Goal: Task Accomplishment & Management: Manage account settings

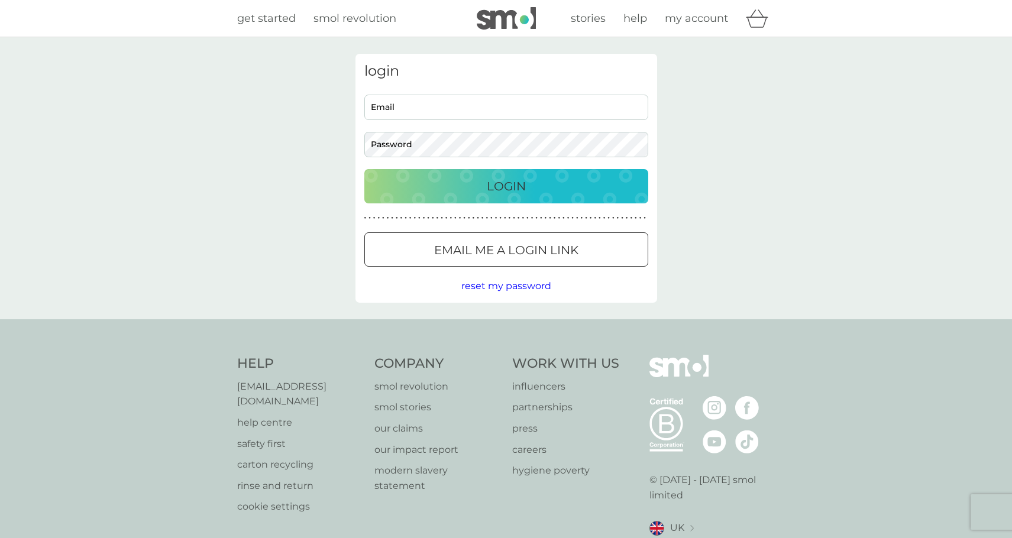
click at [452, 95] on input "Email" at bounding box center [506, 107] width 284 height 25
click at [461, 108] on input "Email" at bounding box center [506, 107] width 284 height 25
type input "[EMAIL_ADDRESS][DOMAIN_NAME]"
click at [503, 176] on button "Login" at bounding box center [506, 186] width 284 height 34
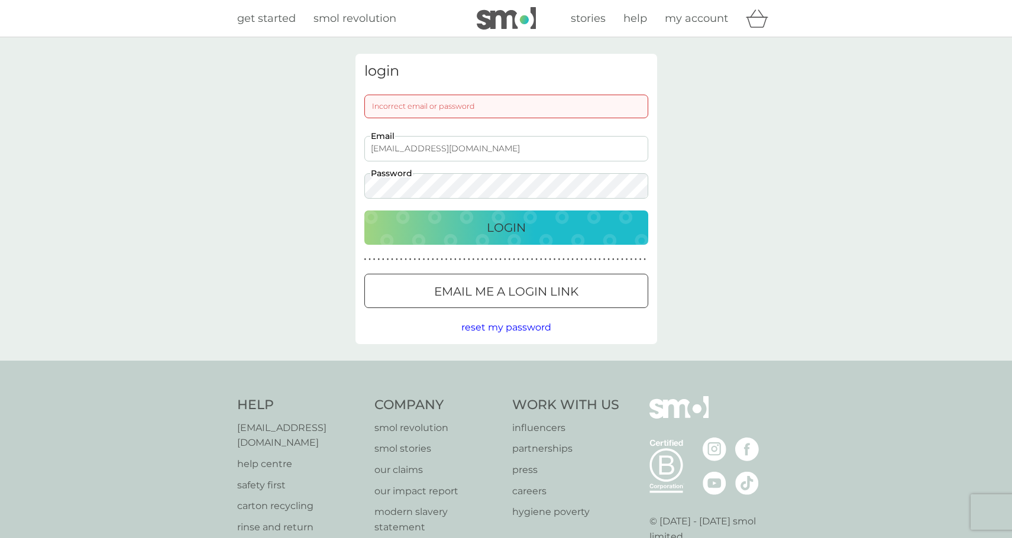
click at [515, 284] on p "Email me a login link" at bounding box center [506, 291] width 144 height 19
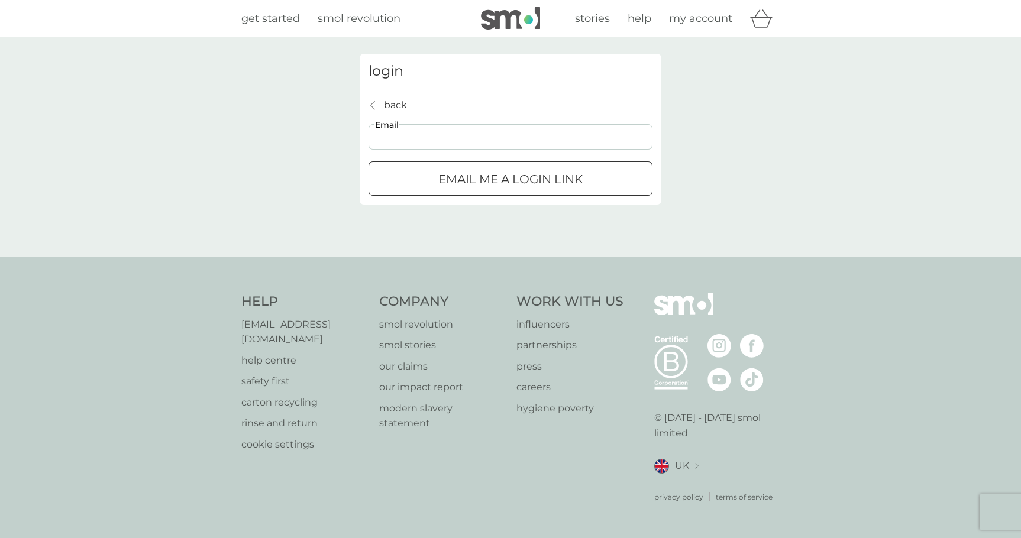
click at [445, 135] on input "Email" at bounding box center [510, 136] width 284 height 25
type input "[EMAIL_ADDRESS][DOMAIN_NAME]"
click at [477, 176] on p "Email me a login link" at bounding box center [510, 179] width 144 height 19
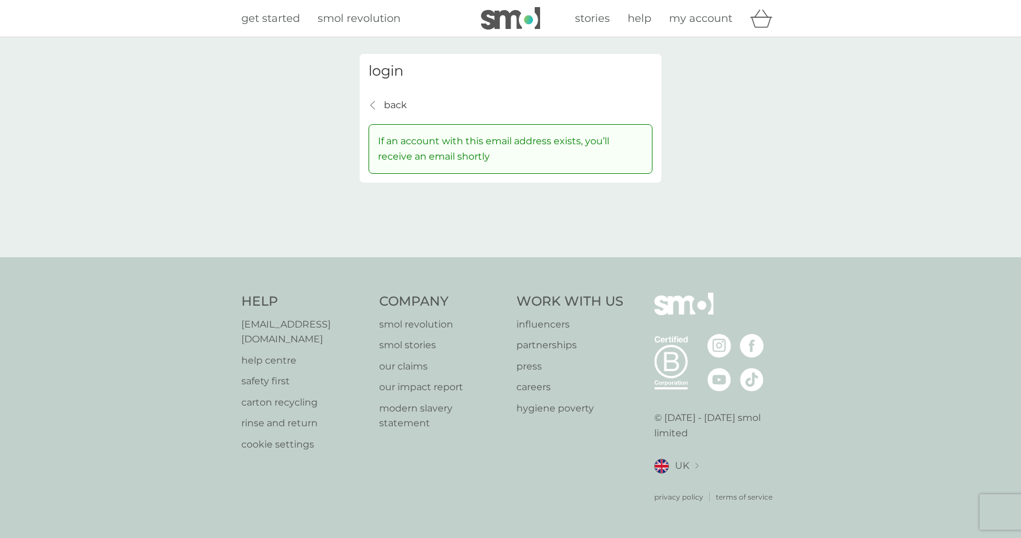
click at [389, 108] on p "back" at bounding box center [395, 105] width 23 height 15
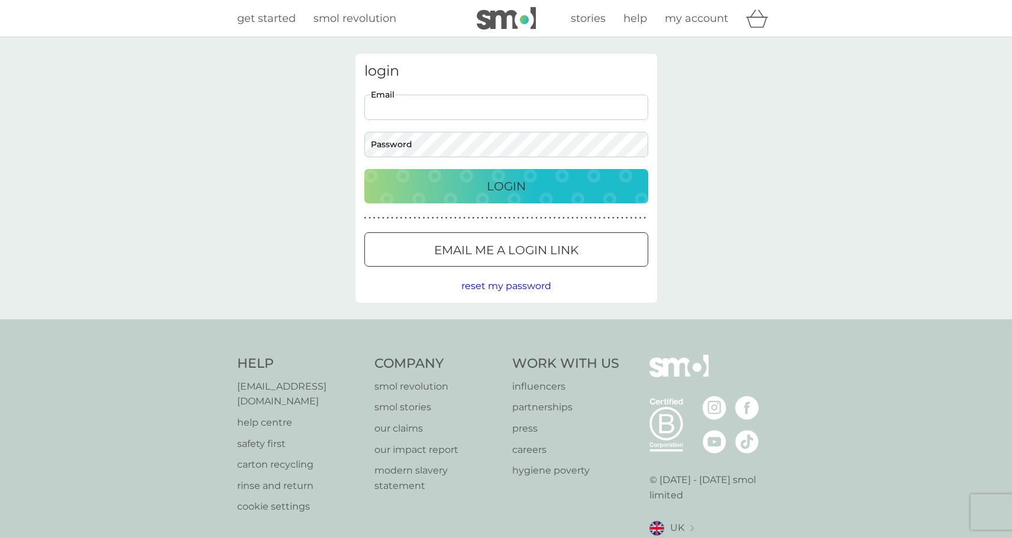
click at [417, 105] on input "Email" at bounding box center [506, 107] width 284 height 25
type input "[EMAIL_ADDRESS][DOMAIN_NAME]"
click at [486, 242] on p "Email me a login link" at bounding box center [506, 250] width 144 height 19
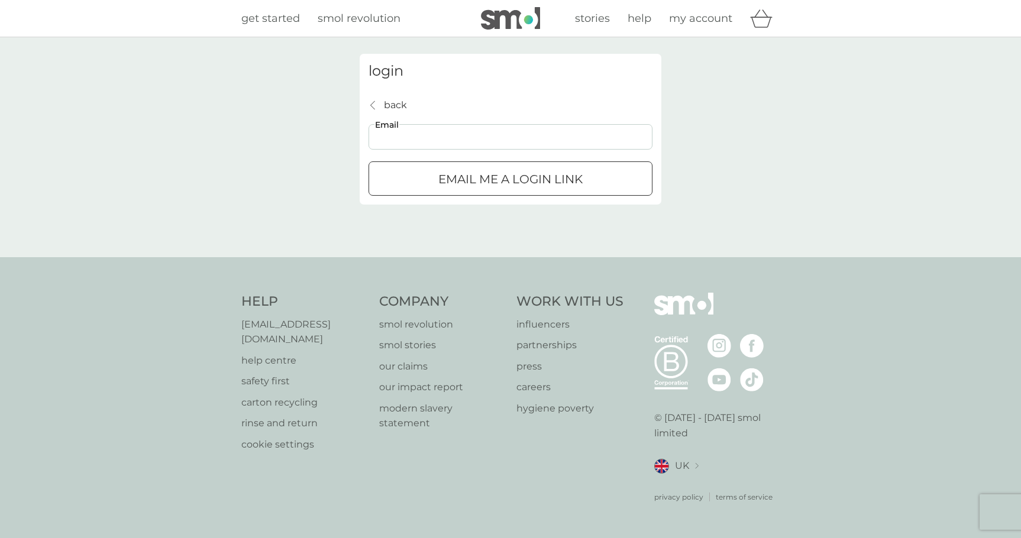
click at [453, 138] on input "Email" at bounding box center [510, 136] width 284 height 25
type input "[EMAIL_ADDRESS][DOMAIN_NAME]"
click at [522, 182] on div "submit" at bounding box center [510, 179] width 43 height 12
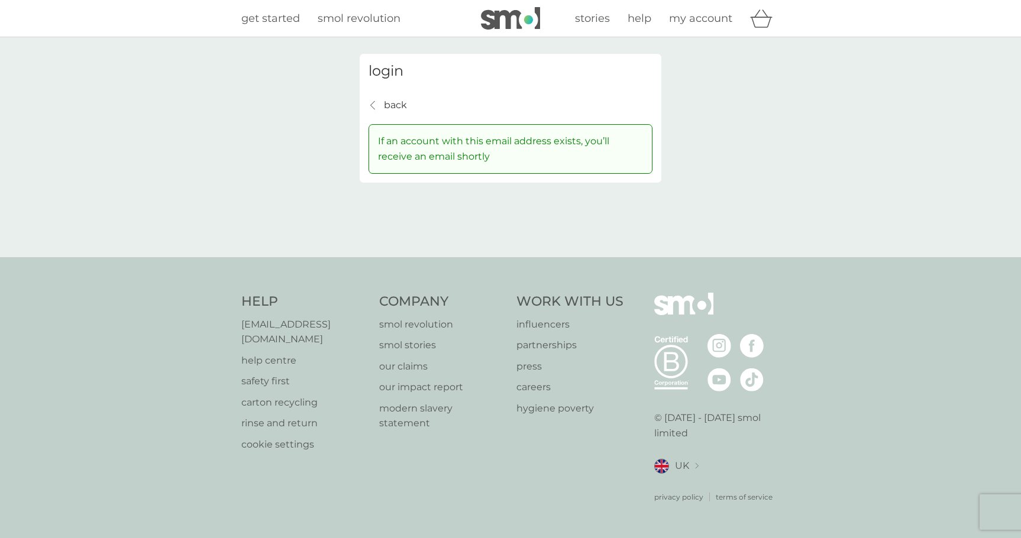
click at [392, 131] on div "If an account with this email address exists, you’ll receive an email shortly" at bounding box center [510, 148] width 284 height 49
click at [400, 150] on p "If an account with this email address exists, you’ll receive an email shortly" at bounding box center [510, 149] width 265 height 30
drag, startPoint x: 401, startPoint y: 119, endPoint x: 404, endPoint y: 113, distance: 6.9
click at [402, 118] on div "back back If an account with this email address exists, you’ll receive an email…" at bounding box center [510, 136] width 284 height 76
click at [395, 122] on div "back back If an account with this email address exists, you’ll receive an email…" at bounding box center [510, 136] width 284 height 76
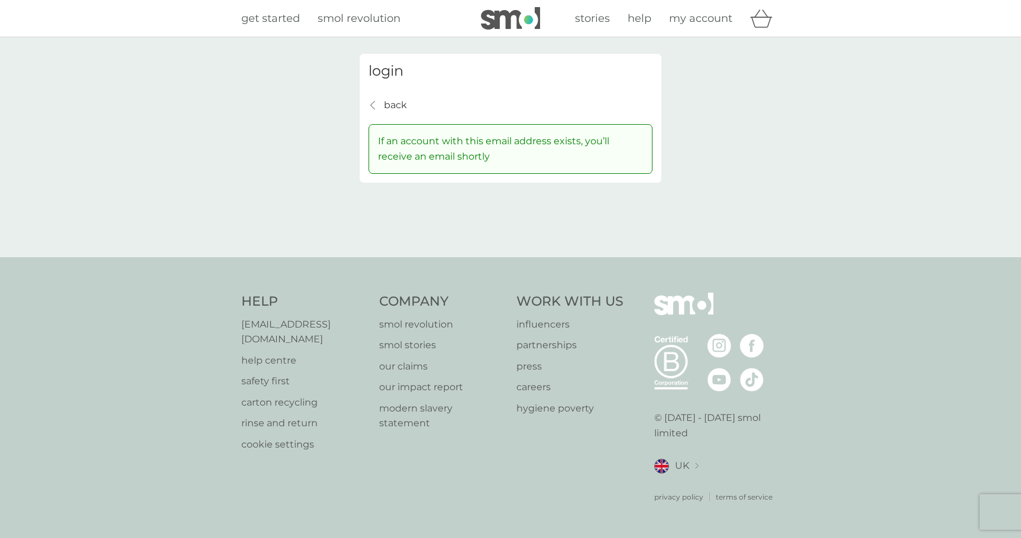
click at [398, 110] on p "back" at bounding box center [395, 105] width 23 height 15
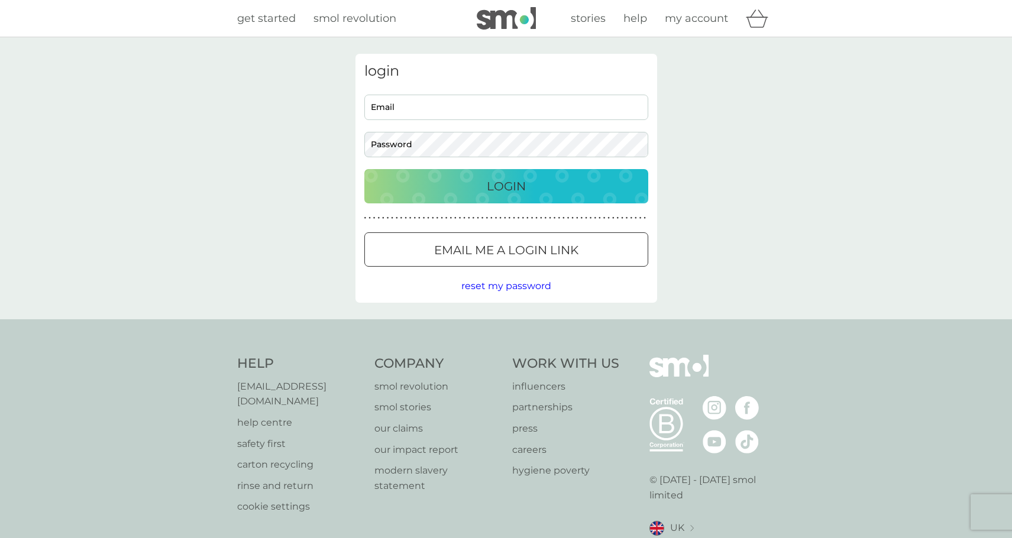
drag, startPoint x: 398, startPoint y: 110, endPoint x: 386, endPoint y: 113, distance: 12.8
click at [386, 112] on input "Email" at bounding box center [506, 107] width 284 height 25
click at [484, 75] on h3 "login" at bounding box center [506, 71] width 284 height 17
click at [497, 290] on span "reset my password" at bounding box center [506, 285] width 90 height 11
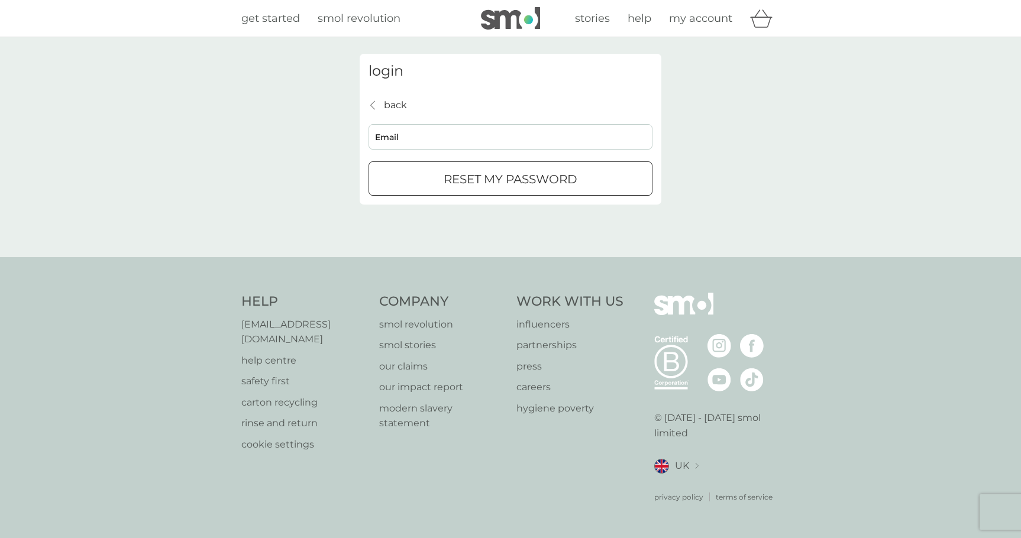
click at [430, 130] on input "Email" at bounding box center [510, 136] width 284 height 25
type input "[EMAIL_ADDRESS][DOMAIN_NAME]"
click at [484, 177] on p "reset my password" at bounding box center [510, 179] width 134 height 19
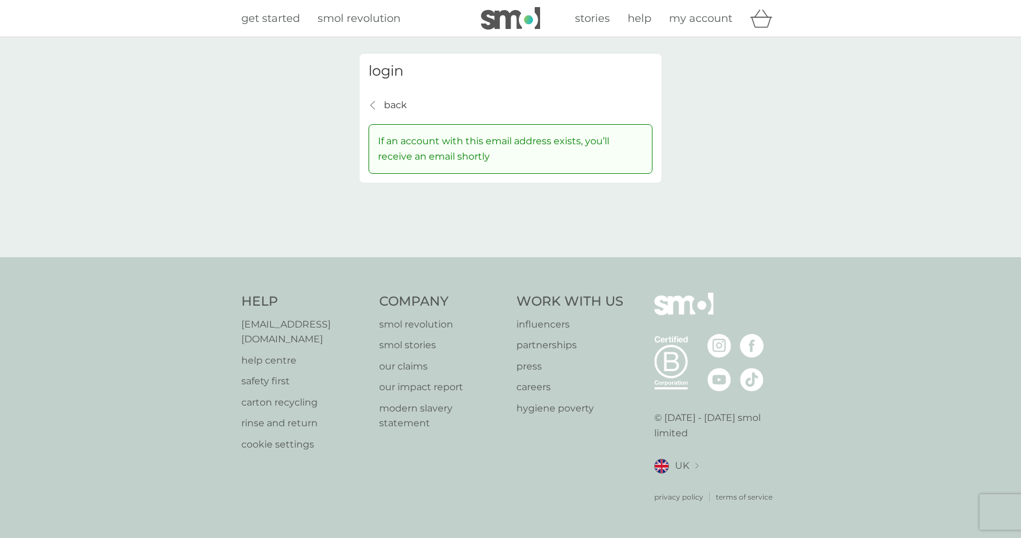
click at [382, 99] on div "back back" at bounding box center [387, 105] width 38 height 15
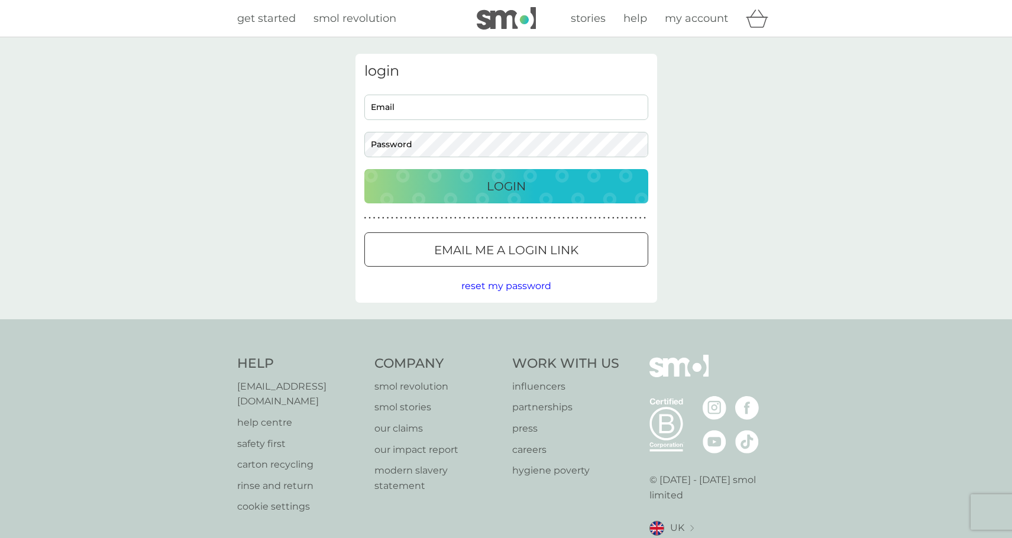
click at [501, 287] on span "reset my password" at bounding box center [506, 285] width 90 height 11
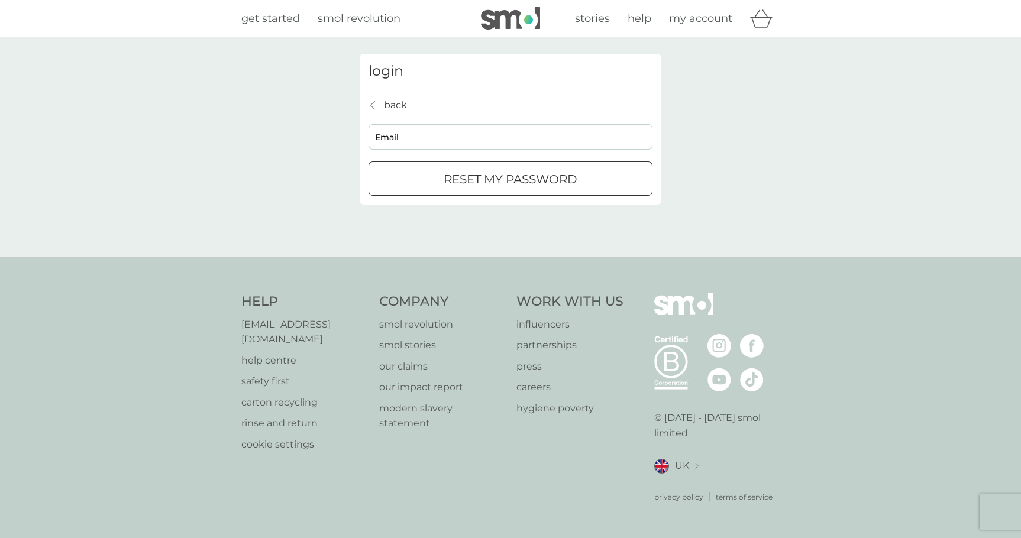
click at [481, 137] on input "Email" at bounding box center [510, 136] width 284 height 25
type input "[EMAIL_ADDRESS][DOMAIN_NAME]"
click at [381, 103] on div "back back" at bounding box center [387, 105] width 38 height 15
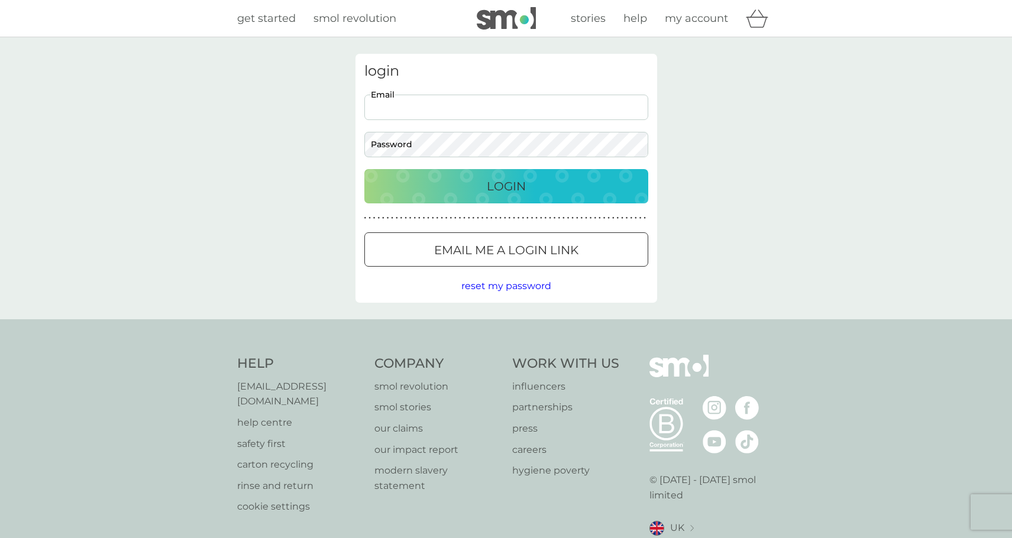
click at [415, 108] on input "Email" at bounding box center [506, 107] width 284 height 25
type input "[EMAIL_ADDRESS][DOMAIN_NAME]"
click at [475, 197] on button "Login" at bounding box center [506, 186] width 284 height 34
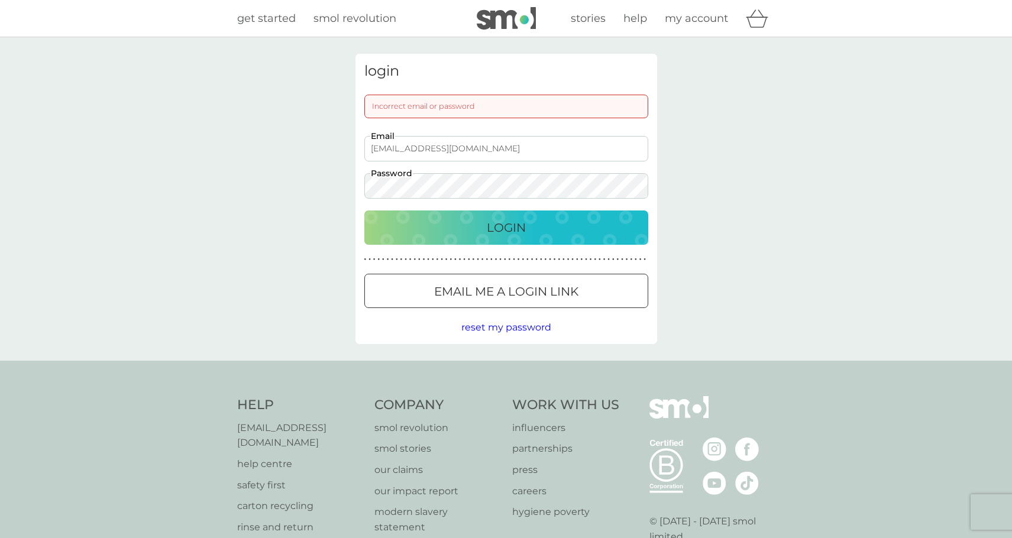
click at [500, 323] on span "reset my password" at bounding box center [506, 327] width 90 height 11
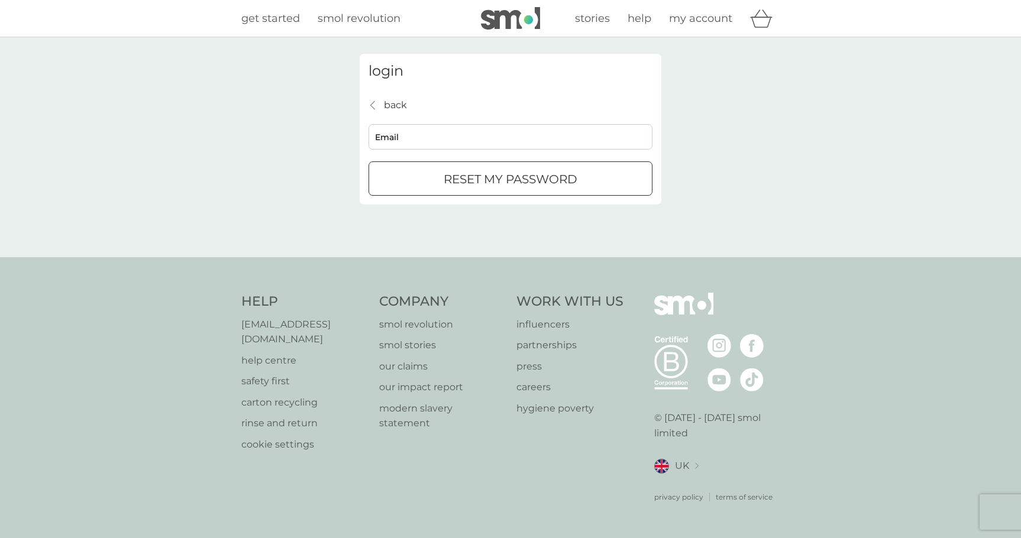
click at [449, 142] on input "Email" at bounding box center [510, 136] width 284 height 25
type input "[EMAIL_ADDRESS][DOMAIN_NAME]"
click button "reset my password" at bounding box center [510, 178] width 284 height 34
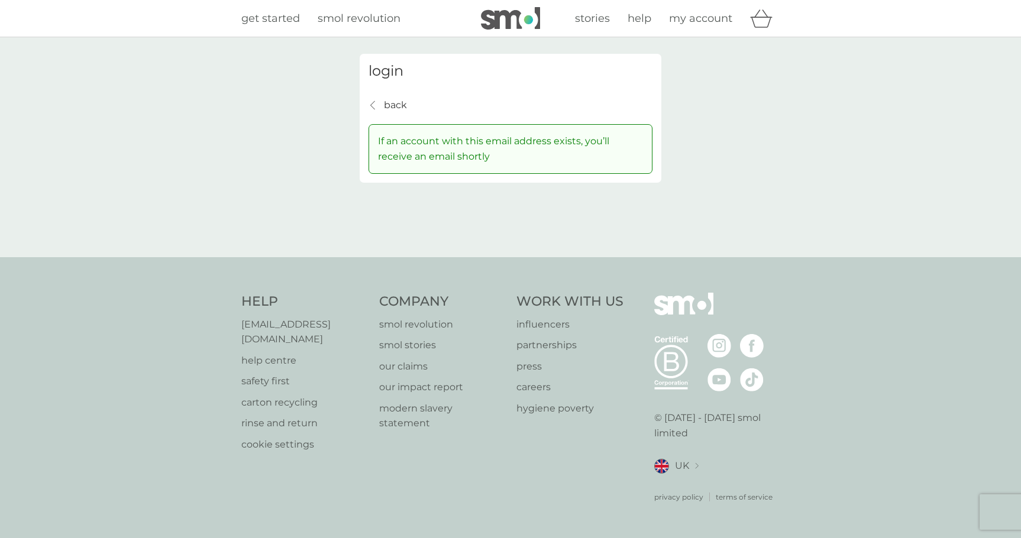
click at [397, 103] on p "back" at bounding box center [395, 105] width 23 height 15
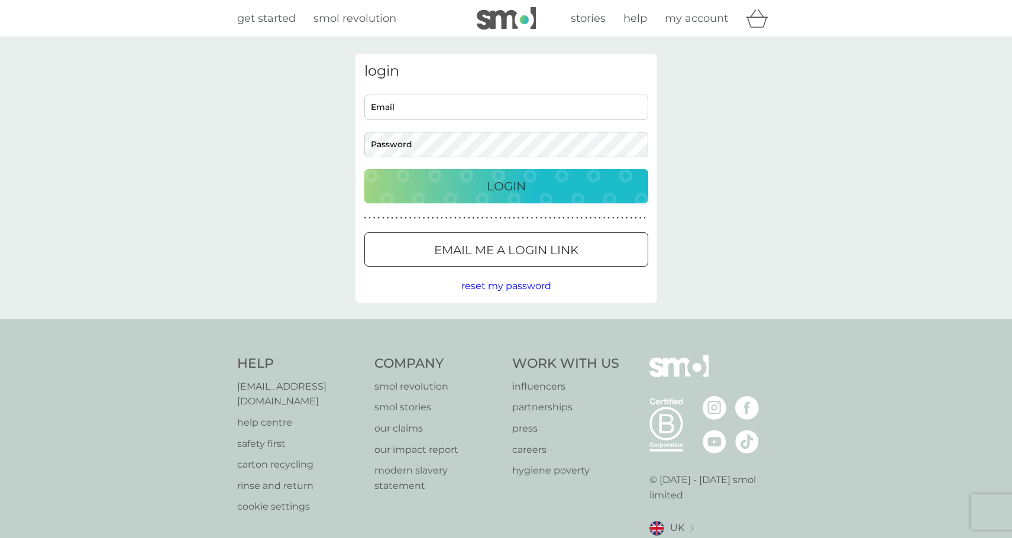
click at [458, 91] on div "login Email Password Login ● ● ● ● ● ● ● ● ● ● ● ● ● ● ● ● ● ● ● ● ● ● ● ● ● ● …" at bounding box center [506, 178] width 302 height 249
click at [454, 121] on div "Email Password" at bounding box center [506, 126] width 293 height 63
click at [454, 107] on input "Email" at bounding box center [506, 107] width 284 height 25
type input "[EMAIL_ADDRESS][DOMAIN_NAME]"
click at [522, 186] on p "Login" at bounding box center [506, 186] width 39 height 19
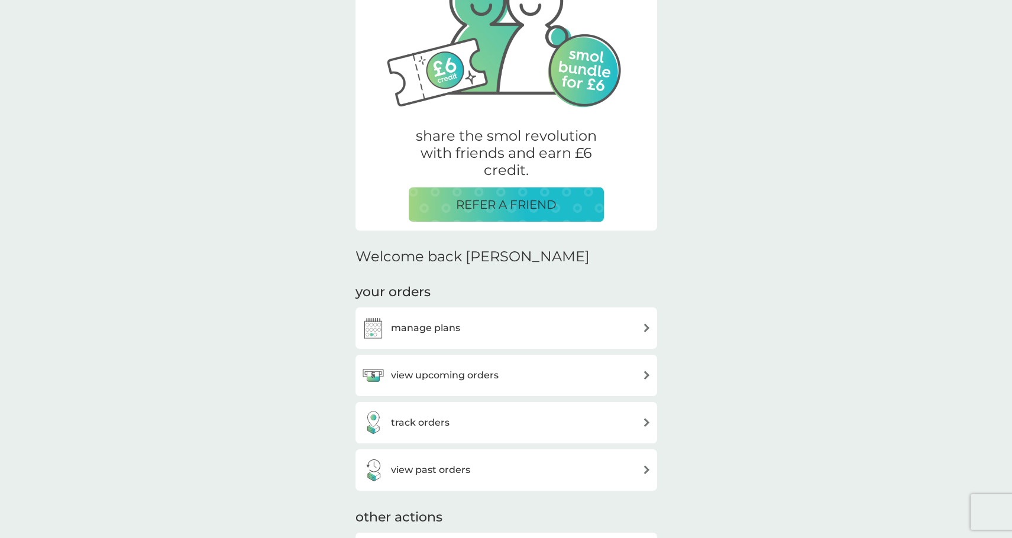
scroll to position [118, 0]
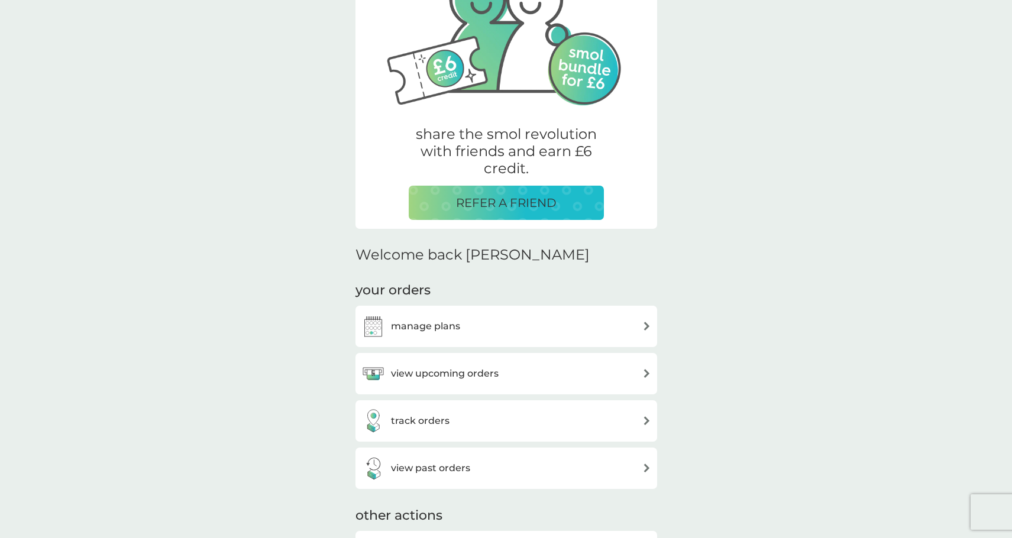
click at [529, 328] on div "manage plans" at bounding box center [506, 327] width 290 height 24
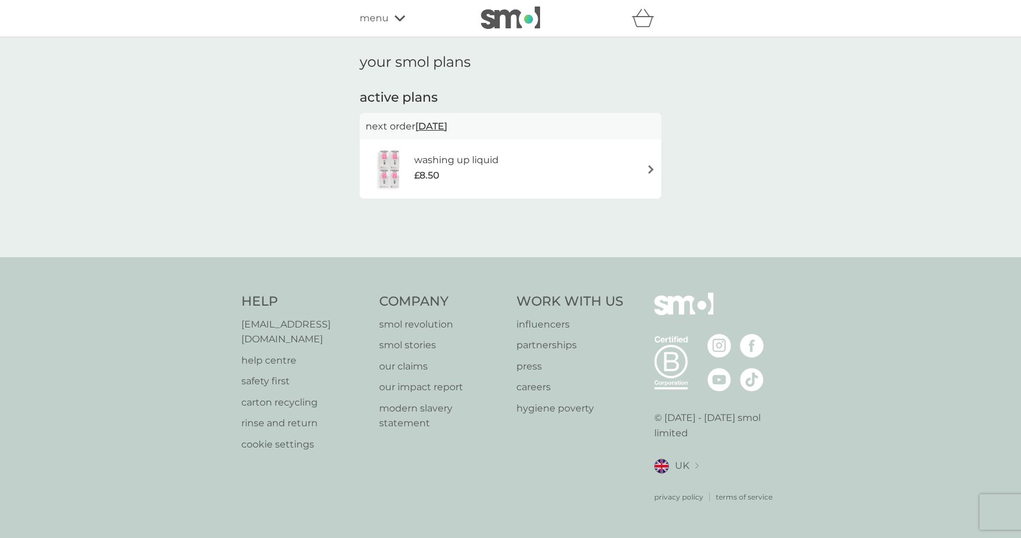
click at [439, 163] on h6 "washing up liquid" at bounding box center [456, 160] width 85 height 15
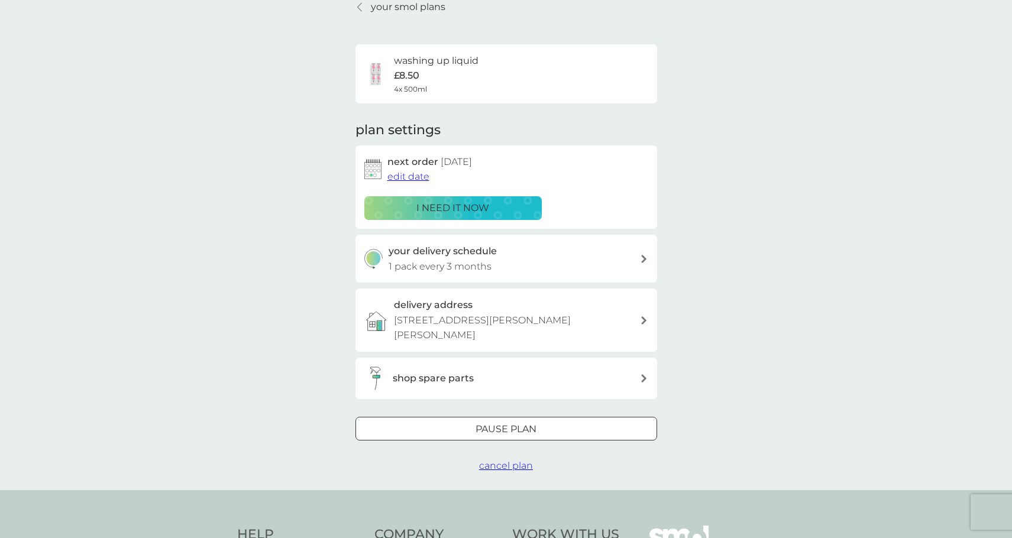
scroll to position [59, 0]
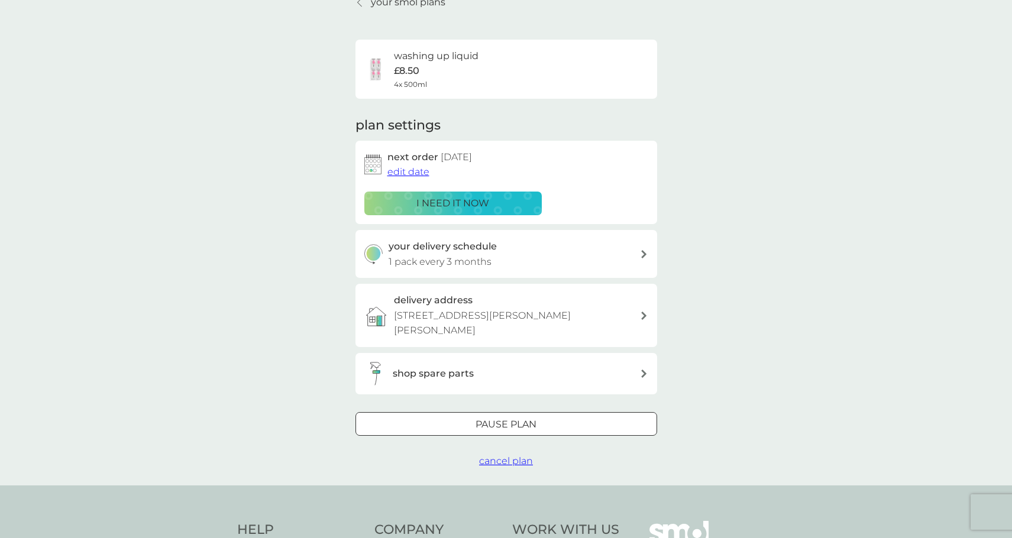
click at [524, 418] on div at bounding box center [506, 424] width 43 height 12
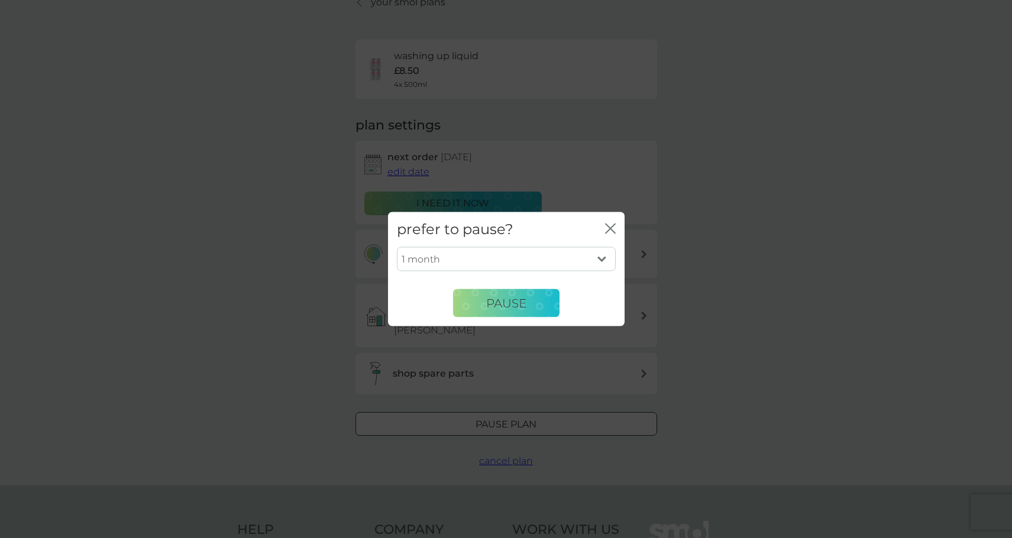
click at [506, 259] on select "1 month 2 months 3 months 4 months 5 months 6 months" at bounding box center [506, 259] width 219 height 25
click at [506, 254] on select "1 month 2 months 3 months 4 months 5 months 6 months" at bounding box center [506, 259] width 219 height 25
click at [604, 220] on div "prefer to pause? close" at bounding box center [506, 229] width 237 height 35
click at [608, 221] on div "close" at bounding box center [610, 229] width 11 height 17
click at [609, 224] on icon "close" at bounding box center [610, 229] width 11 height 11
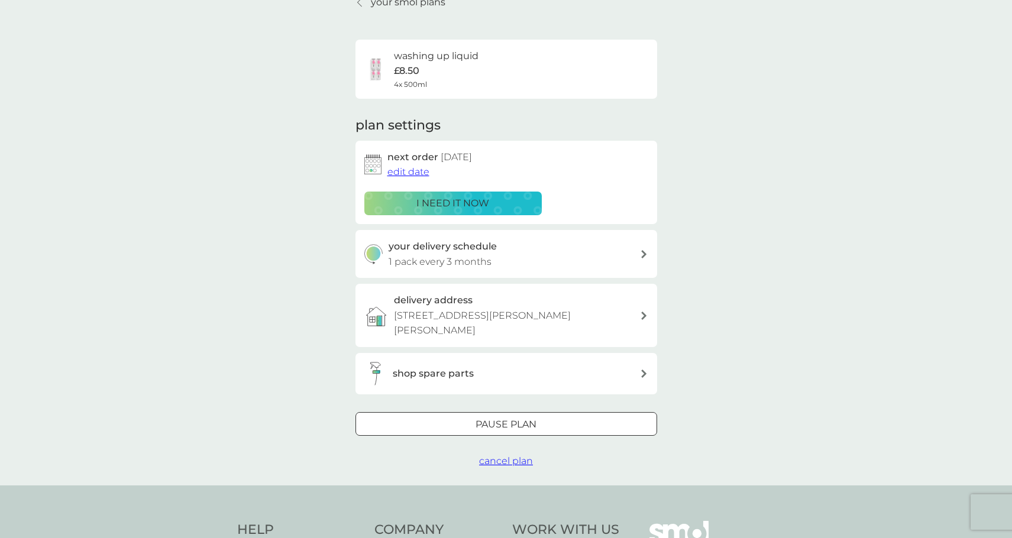
click at [504, 455] on span "cancel plan" at bounding box center [506, 460] width 54 height 11
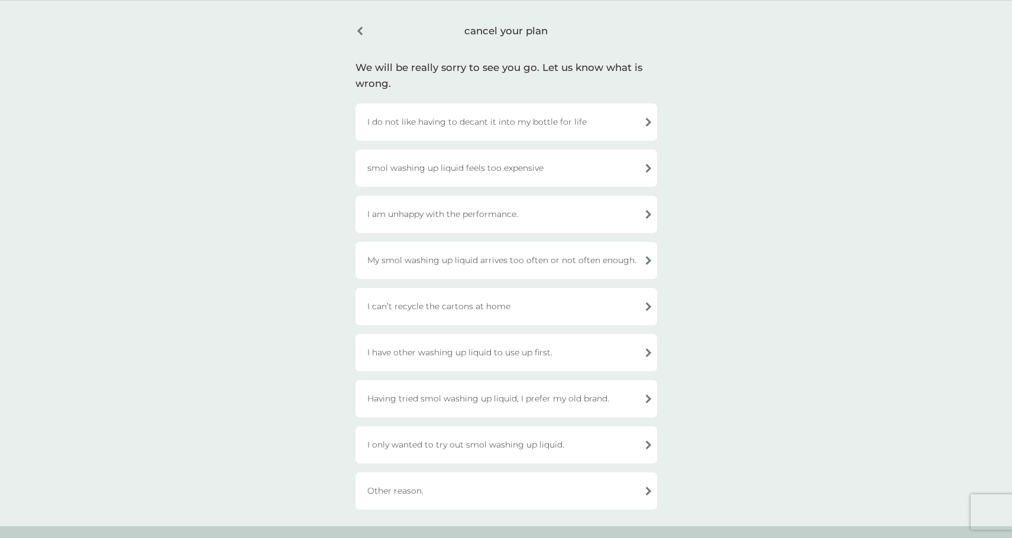
scroll to position [177, 0]
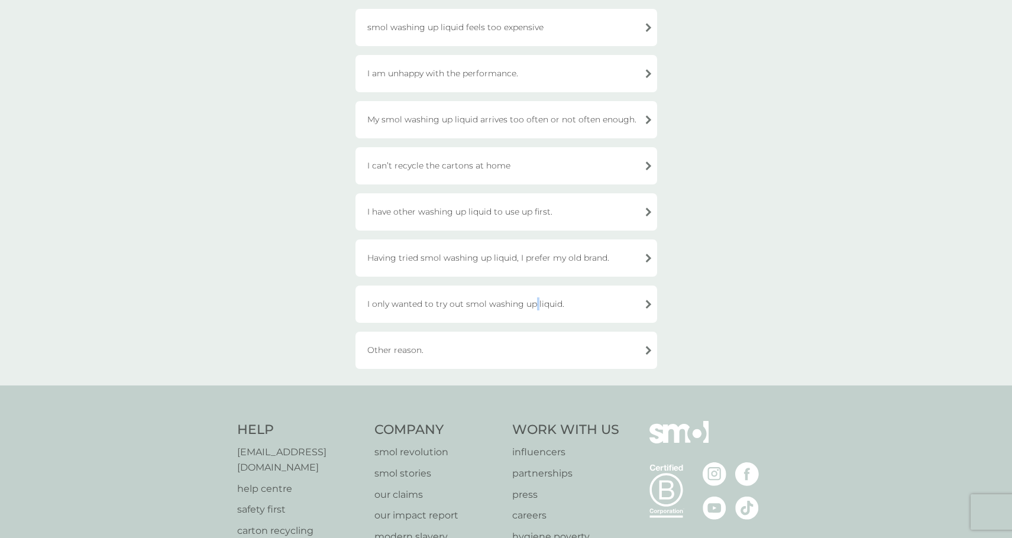
click at [533, 313] on div "I only wanted to try out smol washing up liquid." at bounding box center [506, 304] width 302 height 37
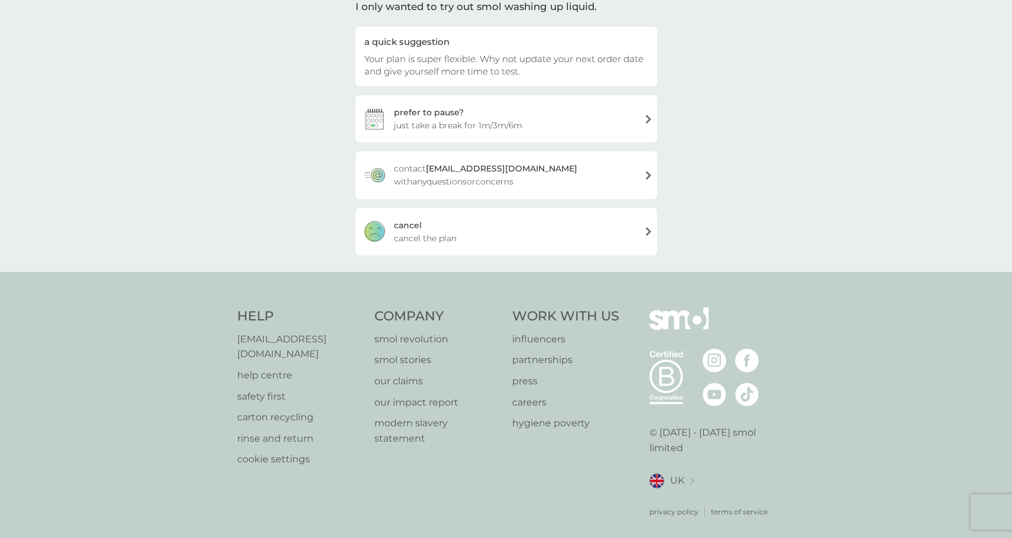
click at [533, 231] on div "cancel cancel the plan" at bounding box center [506, 231] width 302 height 47
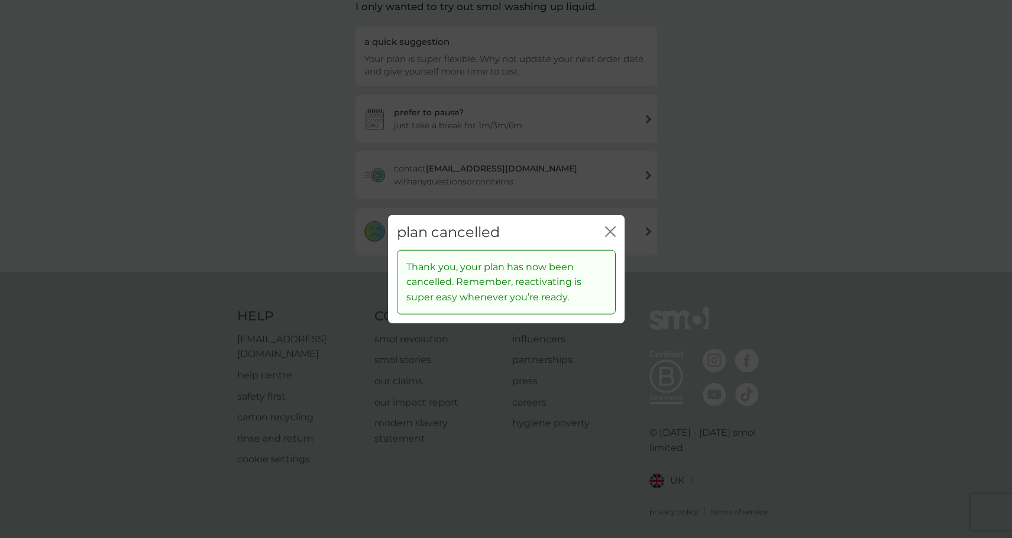
click at [605, 233] on icon "close" at bounding box center [610, 231] width 11 height 11
